Goal: Use online tool/utility: Utilize a website feature to perform a specific function

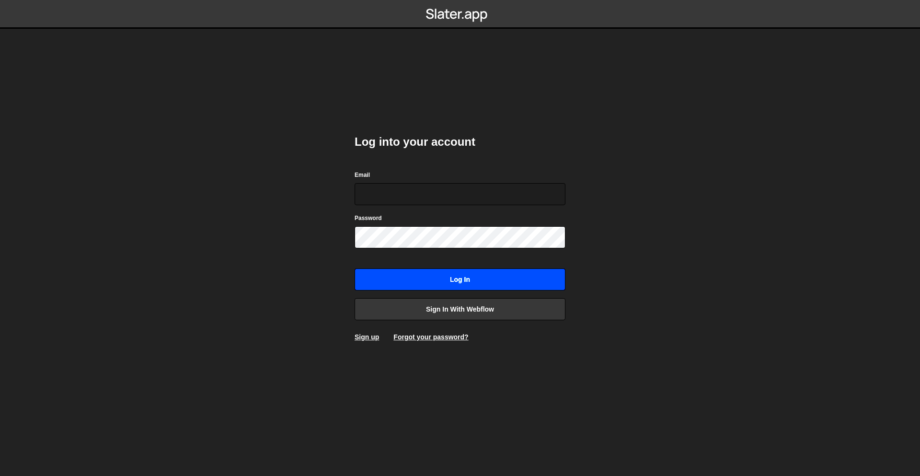
type input "[EMAIL_ADDRESS][DOMAIN_NAME]"
click at [466, 280] on input "Log in" at bounding box center [460, 279] width 211 height 22
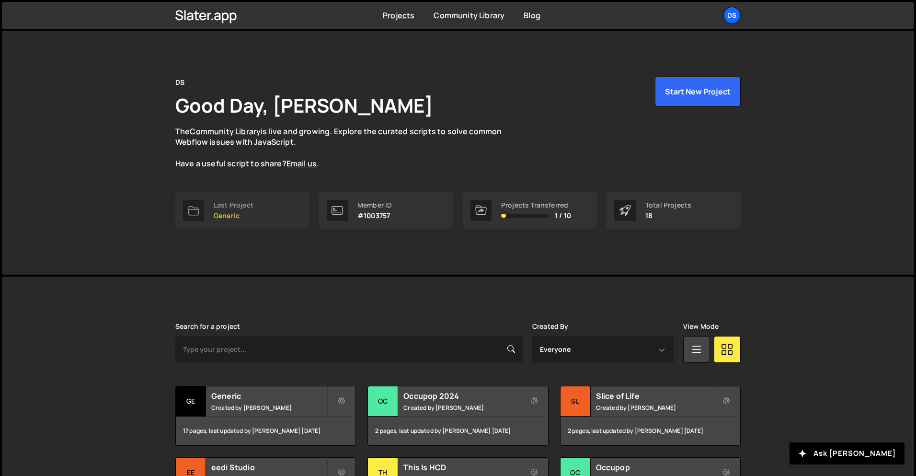
click at [258, 201] on link "Last Project Generic" at bounding box center [242, 210] width 134 height 36
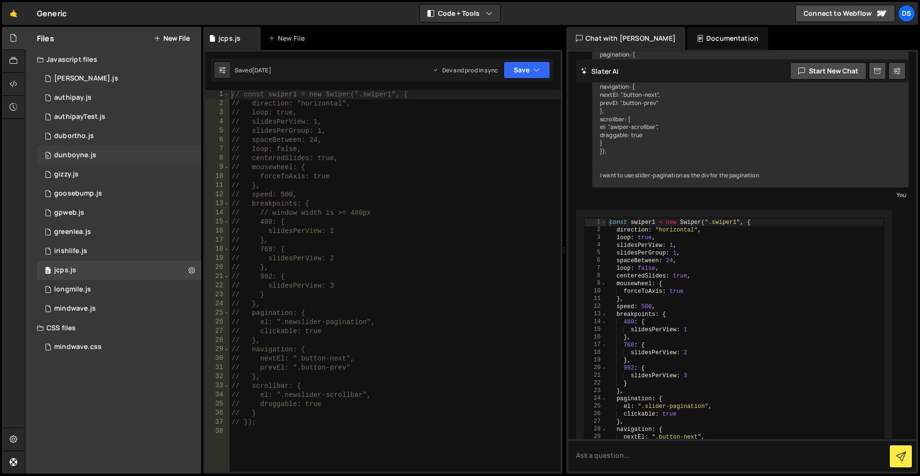
scroll to position [344, 0]
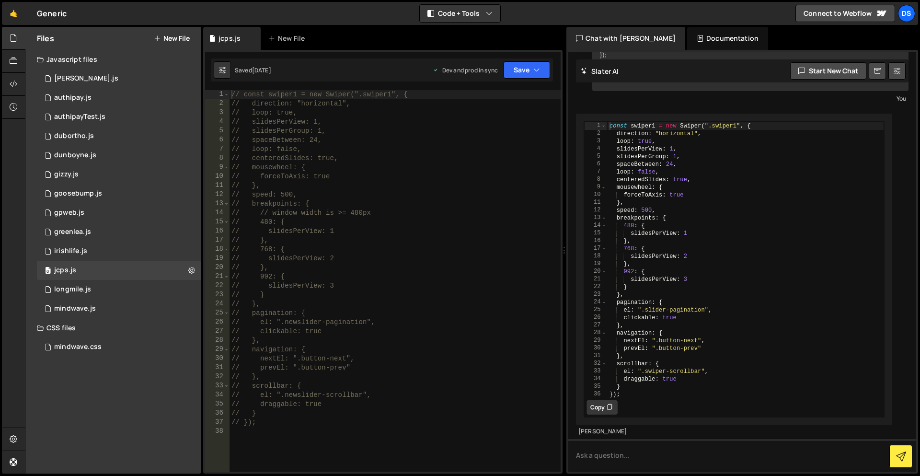
click at [180, 38] on button "New File" at bounding box center [172, 39] width 36 height 8
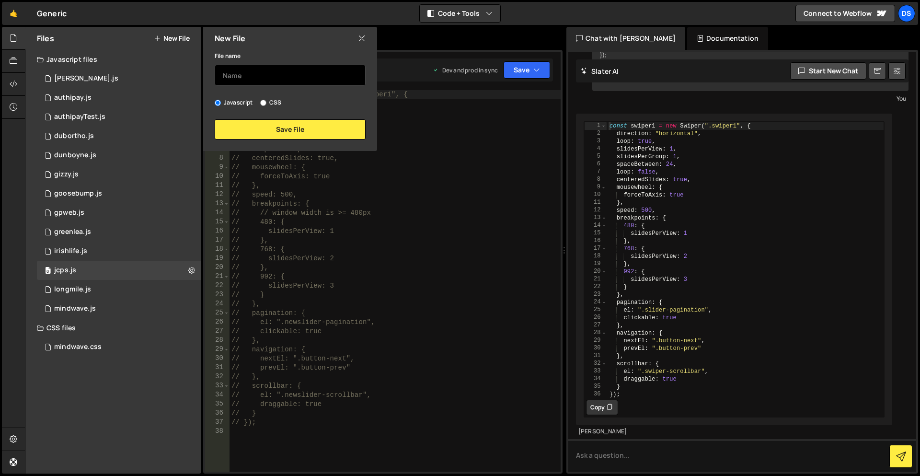
click at [252, 75] on input "text" at bounding box center [290, 75] width 151 height 21
type input "flynnmedical"
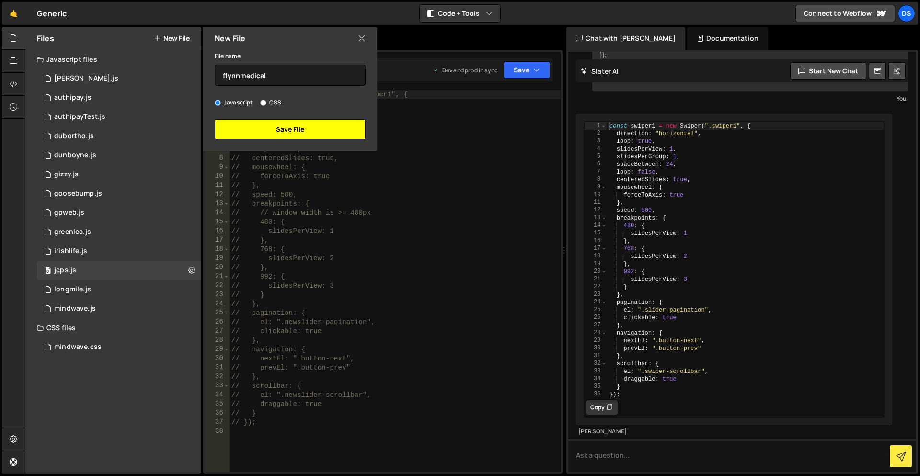
click at [290, 127] on button "Save File" at bounding box center [290, 129] width 151 height 20
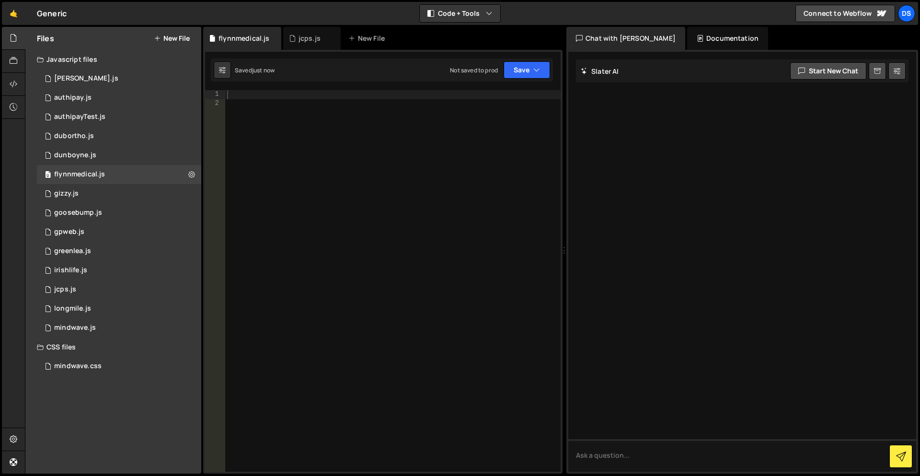
scroll to position [0, 0]
click at [8, 78] on div at bounding box center [13, 84] width 23 height 23
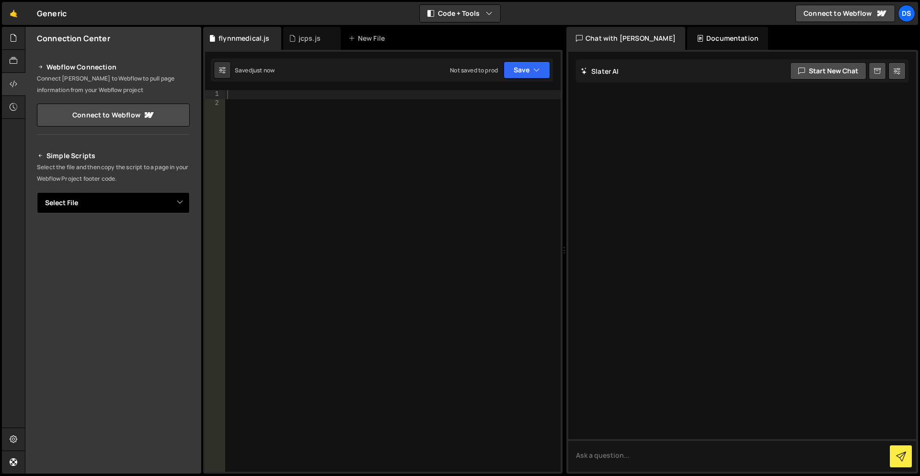
click at [106, 205] on select "Select File [PERSON_NAME].js authipay.js authipayTest.js dubortho.js dunboyne.j…" at bounding box center [113, 202] width 153 height 21
select select "45643"
click at [37, 192] on select "Select File [PERSON_NAME].js authipay.js authipayTest.js dubortho.js dunboyne.j…" at bounding box center [113, 202] width 153 height 21
click at [158, 235] on button "Copy" at bounding box center [160, 235] width 33 height 20
click at [611, 454] on textarea at bounding box center [742, 455] width 348 height 33
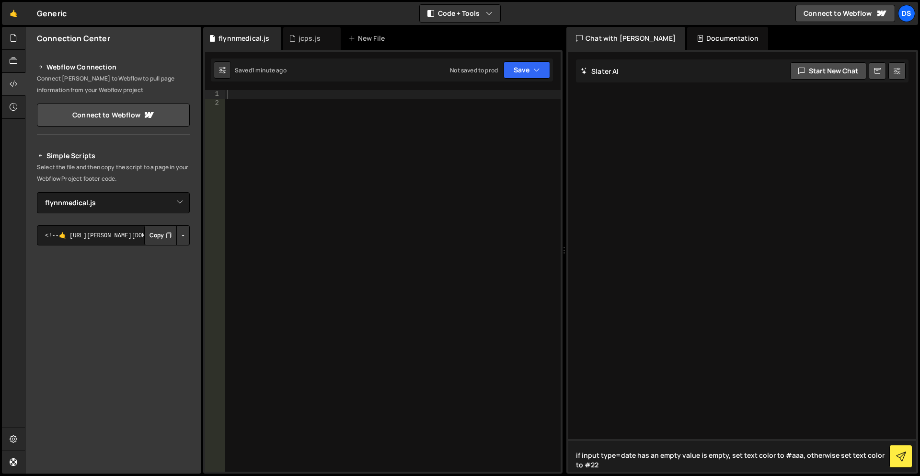
type textarea "if input type=date has an empty value is empty, set text color to #aaa, otherwi…"
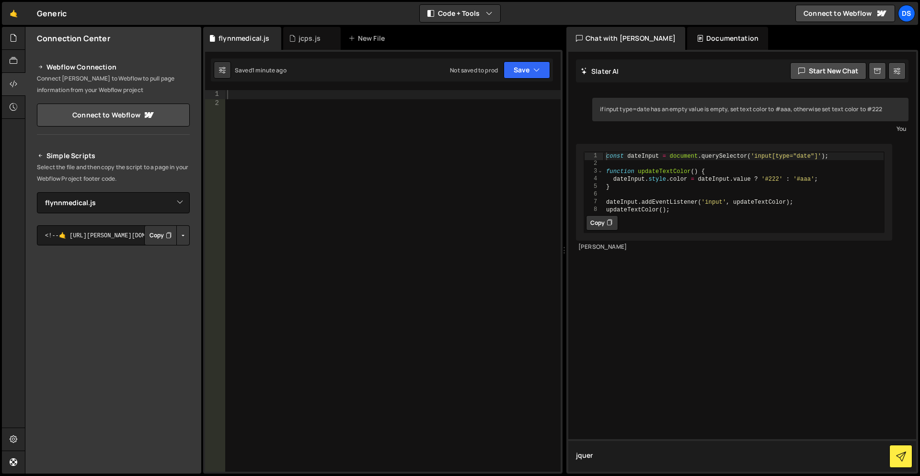
type textarea "jquery"
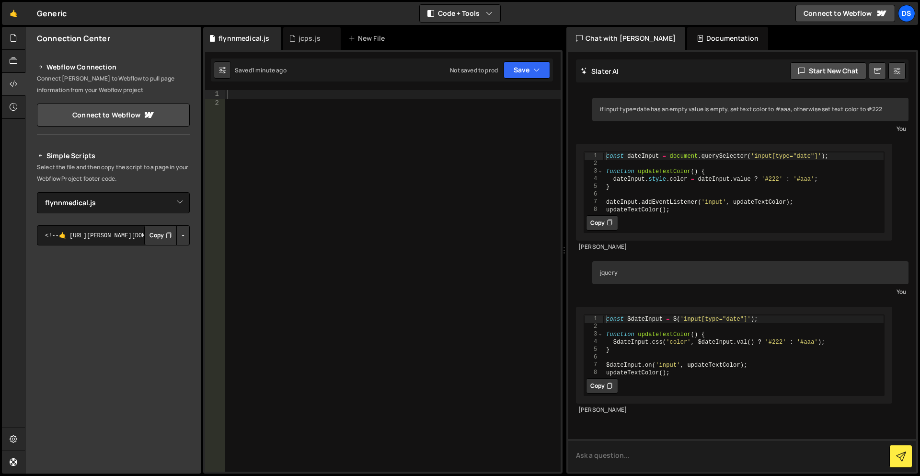
click at [603, 455] on textarea at bounding box center [742, 455] width 348 height 33
type textarea "do for every input type date"
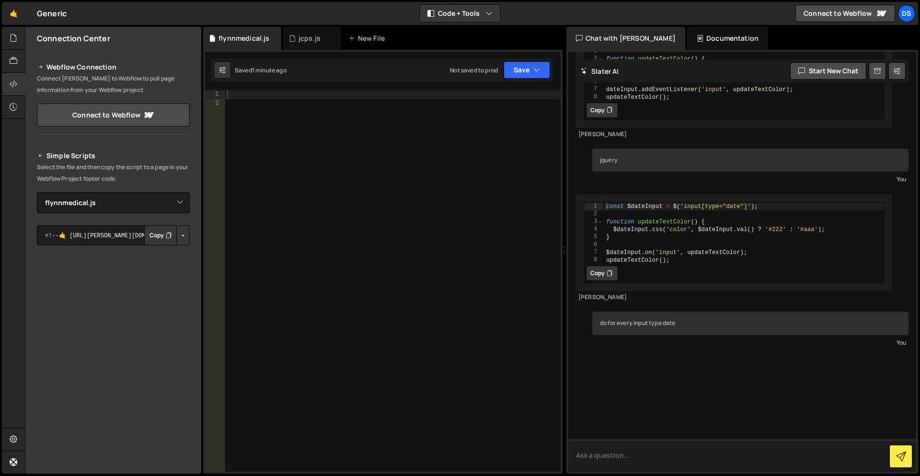
scroll to position [129, 0]
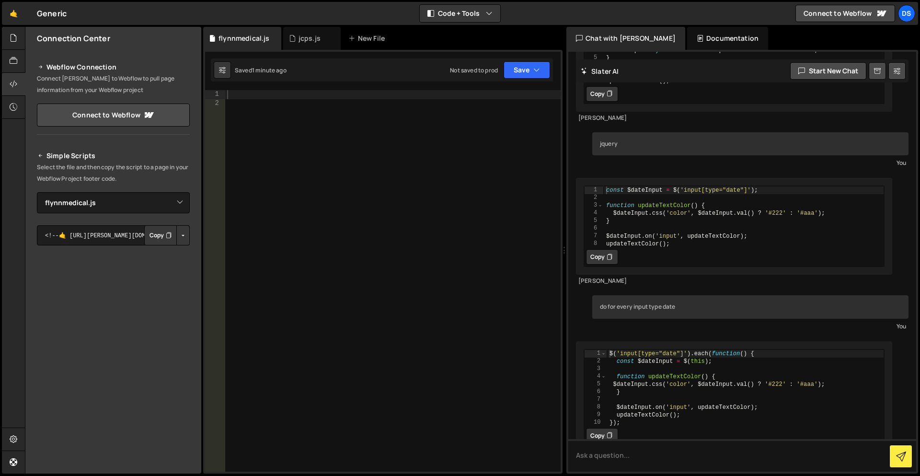
click at [598, 434] on button "Copy" at bounding box center [602, 435] width 32 height 15
click at [394, 257] on div at bounding box center [393, 290] width 336 height 400
paste textarea "});"
type textarea "});"
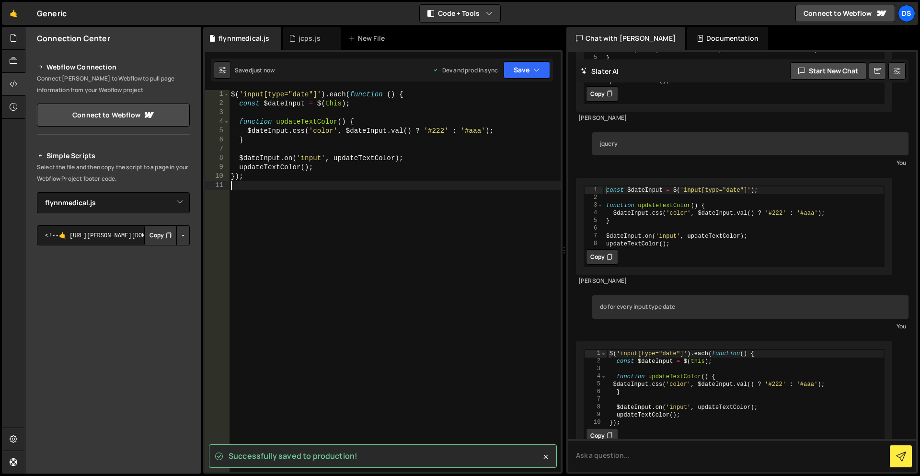
click at [292, 114] on div "$ ( 'input[type="date"]' ) . each ( function ( ) { const $dateInput = $ ( this …" at bounding box center [395, 290] width 332 height 400
type textarea "const $dateInput = $(this);"
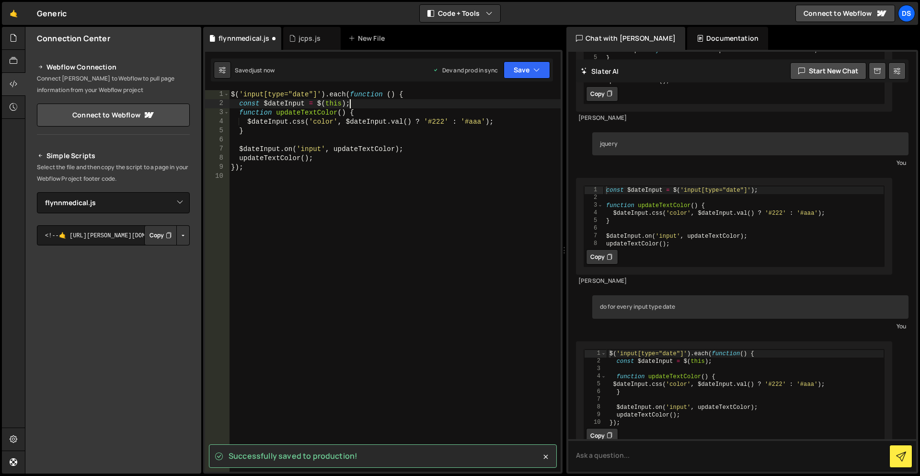
click at [282, 138] on div "$ ( 'input[type="date"]' ) . each ( function ( ) { const $dateInput = $ ( this …" at bounding box center [395, 290] width 332 height 400
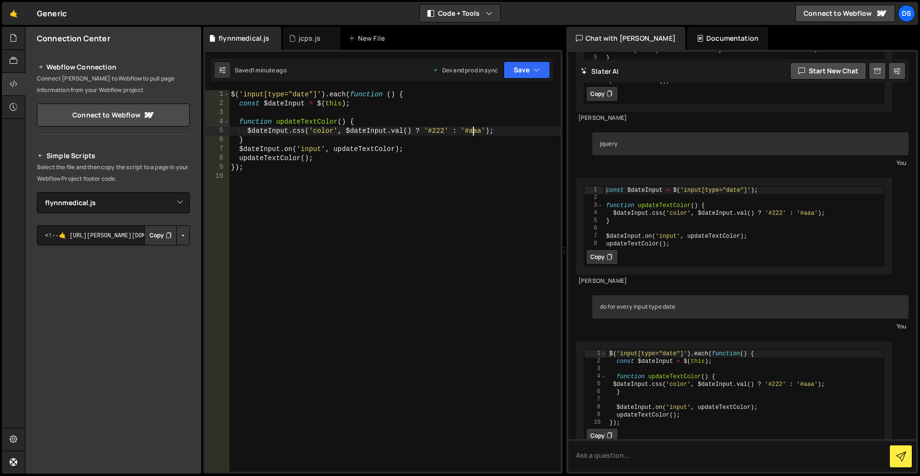
click at [473, 132] on div "$ ( 'input[type="date"]' ) . each ( function ( ) { const $dateInput = $ ( this …" at bounding box center [395, 290] width 332 height 400
type textarea "$dateInput.css('color', $dateInput.val() ? '#222' : '#ccc');"
click at [683, 457] on textarea at bounding box center [742, 455] width 348 height 33
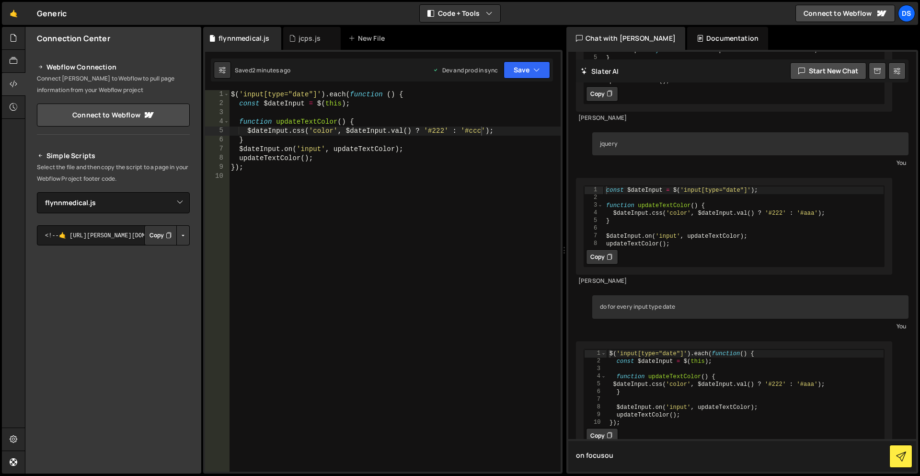
type textarea "on focusout"
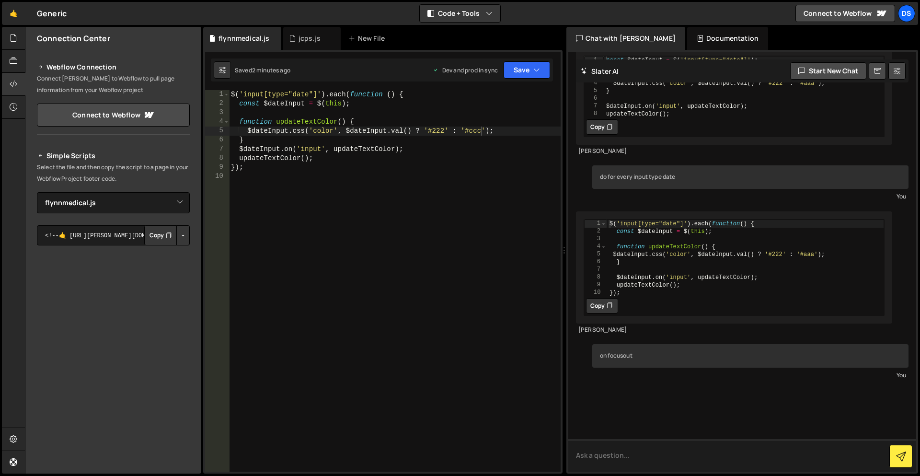
scroll to position [307, 0]
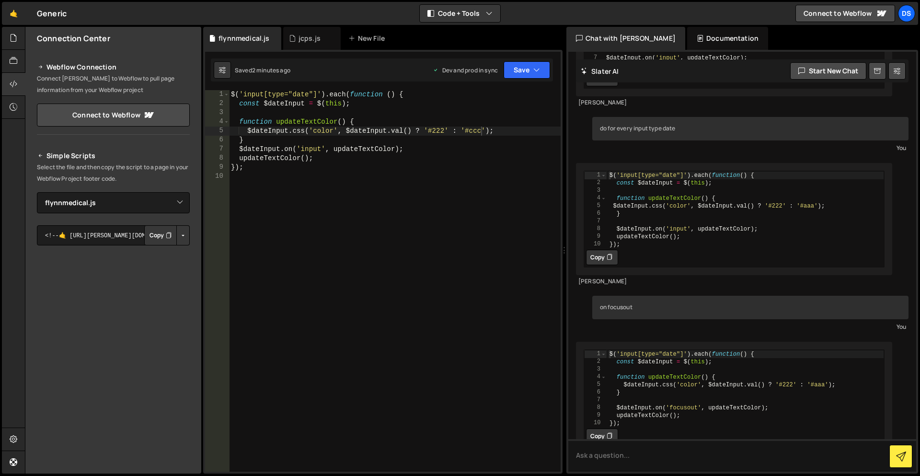
type textarea "$dateInput.on('focusout', updateTextColor);"
click at [683, 406] on div "$ ( 'input[type="date"]' ) . each ( function ( ) { const $dateInput = $ ( this …" at bounding box center [745, 396] width 277 height 92
click at [308, 152] on div "$ ( 'input[type="date"]' ) . each ( function ( ) { const $dateInput = $ ( this …" at bounding box center [395, 290] width 332 height 400
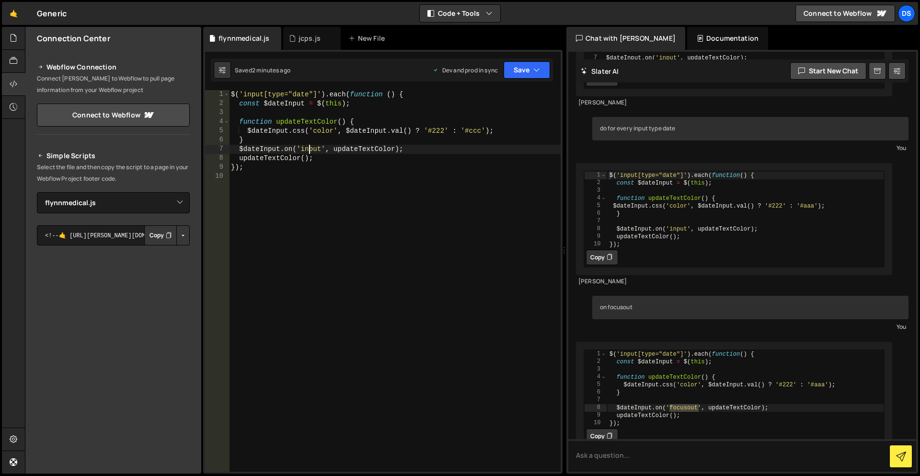
click at [308, 152] on div "$ ( 'input[type="date"]' ) . each ( function ( ) { const $dateInput = $ ( this …" at bounding box center [395, 290] width 332 height 400
paste textarea "focuso"
type textarea "$dateInput.on('focusout', updateTextColor);"
click at [625, 459] on textarea at bounding box center [742, 455] width 348 height 33
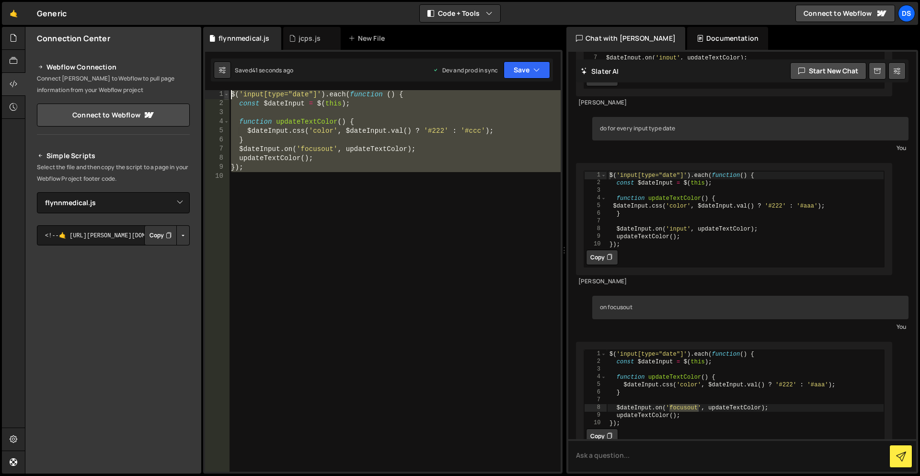
drag, startPoint x: 246, startPoint y: 172, endPoint x: 228, endPoint y: 95, distance: 79.3
click at [228, 95] on div "1 2 3 4 5 6 7 8 9 10 $ ( 'input[type="date"]' ) . each ( function ( ) { const $…" at bounding box center [383, 281] width 356 height 382
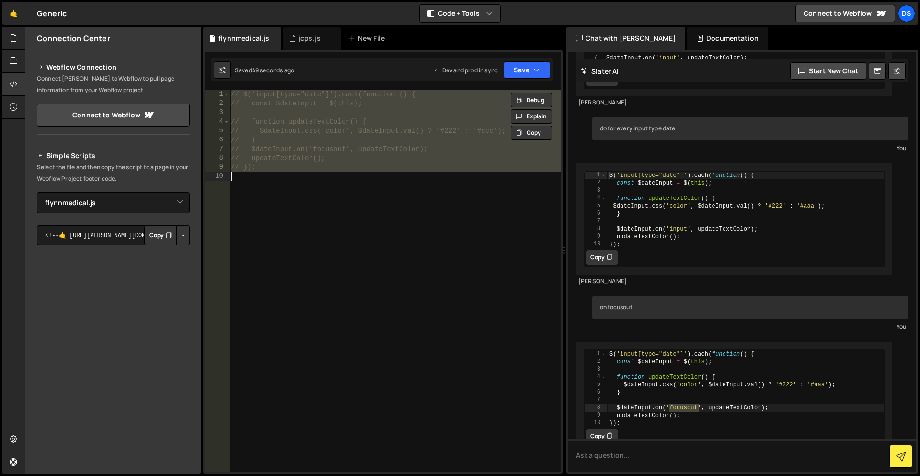
paste textarea "});"
type textarea "});"
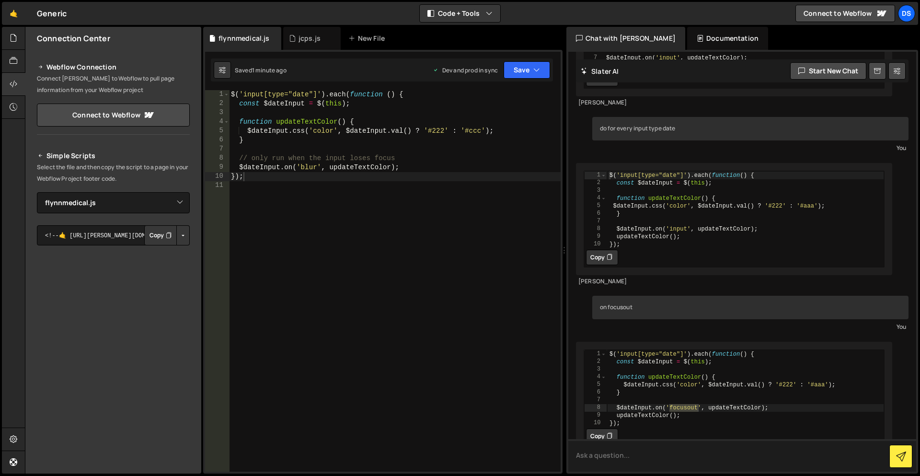
click at [619, 458] on textarea at bounding box center [742, 455] width 348 height 33
type textarea "also"
click at [293, 177] on div "$ ( 'input[type="date"]' ) . each ( function ( ) { const $dateInput = $ ( this …" at bounding box center [395, 290] width 332 height 400
type textarea "});"
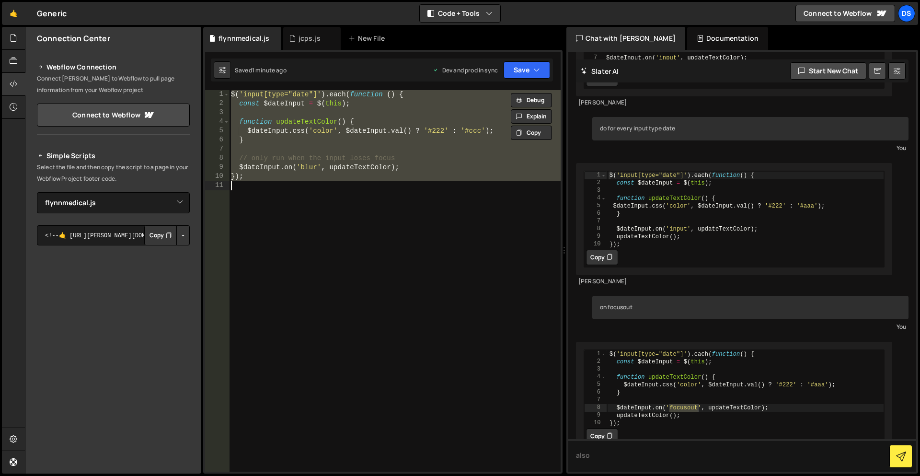
paste textarea
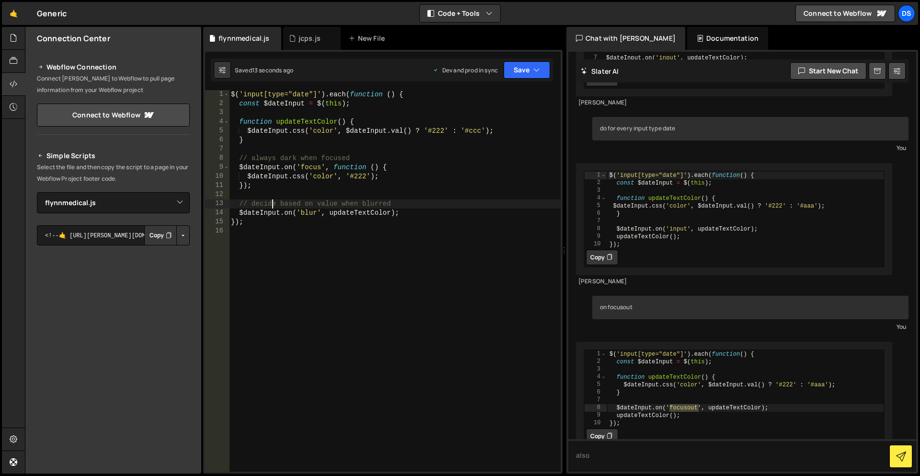
click at [273, 200] on div "$ ( 'input[type="date"]' ) . each ( function ( ) { const $dateInput = $ ( this …" at bounding box center [395, 290] width 332 height 400
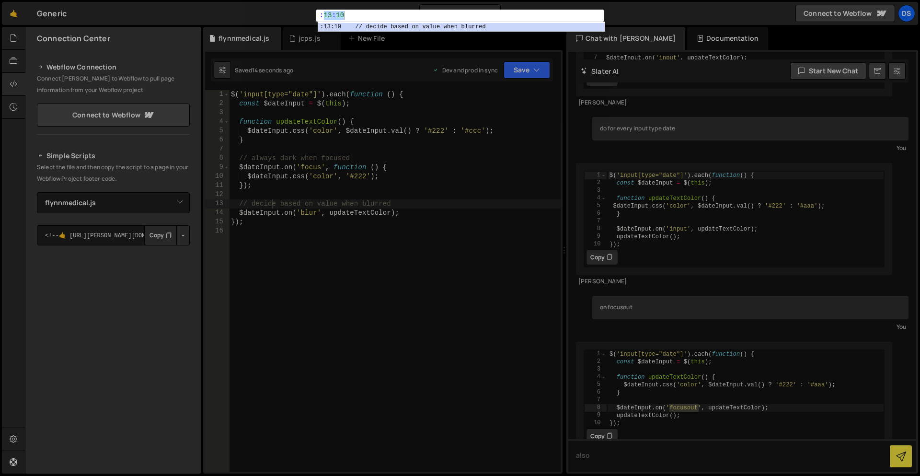
drag, startPoint x: 273, startPoint y: 200, endPoint x: 285, endPoint y: 205, distance: 12.7
click at [273, 201] on div ":13:10 : 13 : 10 הההההההההההההההההההההההההההההההההההההההההההההההההההההההההההההה…" at bounding box center [460, 238] width 920 height 476
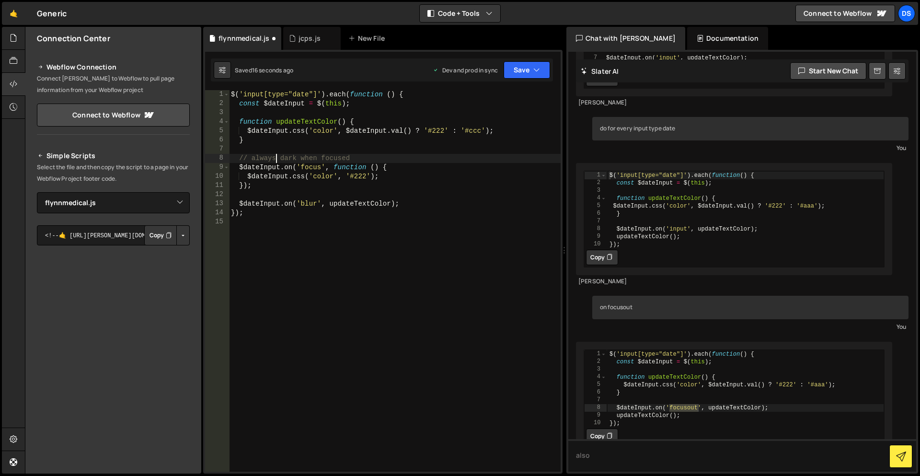
click at [277, 155] on div "$ ( 'input[type="date"]' ) . each ( function ( ) { const $dateInput = $ ( this …" at bounding box center [395, 290] width 332 height 400
type textarea "// always dark when focused"
click at [273, 151] on div "$ ( 'input[type="date"]' ) . each ( function ( ) { const $dateInput = $ ( this …" at bounding box center [395, 290] width 332 height 400
type textarea "$dateInput.on('focus', function () {"
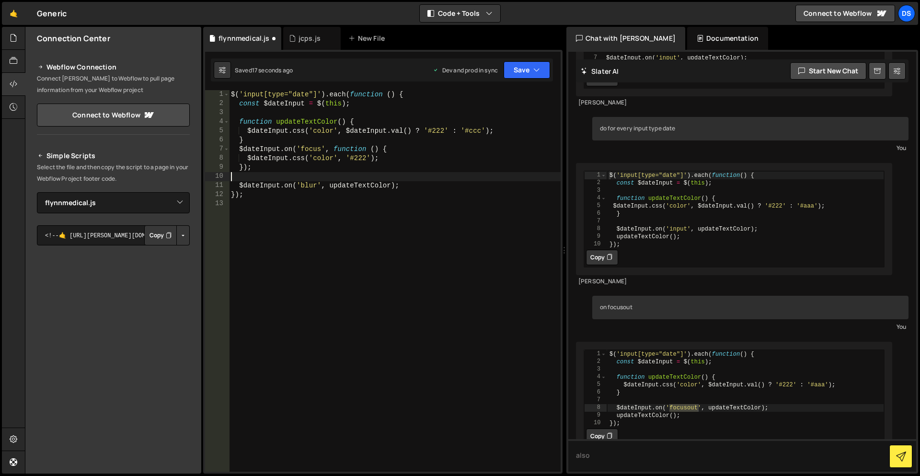
click at [280, 177] on div "$ ( 'input[type="date"]' ) . each ( function ( ) { const $dateInput = $ ( this …" at bounding box center [395, 290] width 332 height 400
type textarea "$dateInput.on('blur', updateTextColor);"
click at [269, 115] on div "$ ( 'input[type="date"]' ) . each ( function ( ) { const $dateInput = $ ( this …" at bounding box center [395, 290] width 332 height 400
type textarea "function updateTextColor() {"
